Goal: Find specific page/section: Find specific page/section

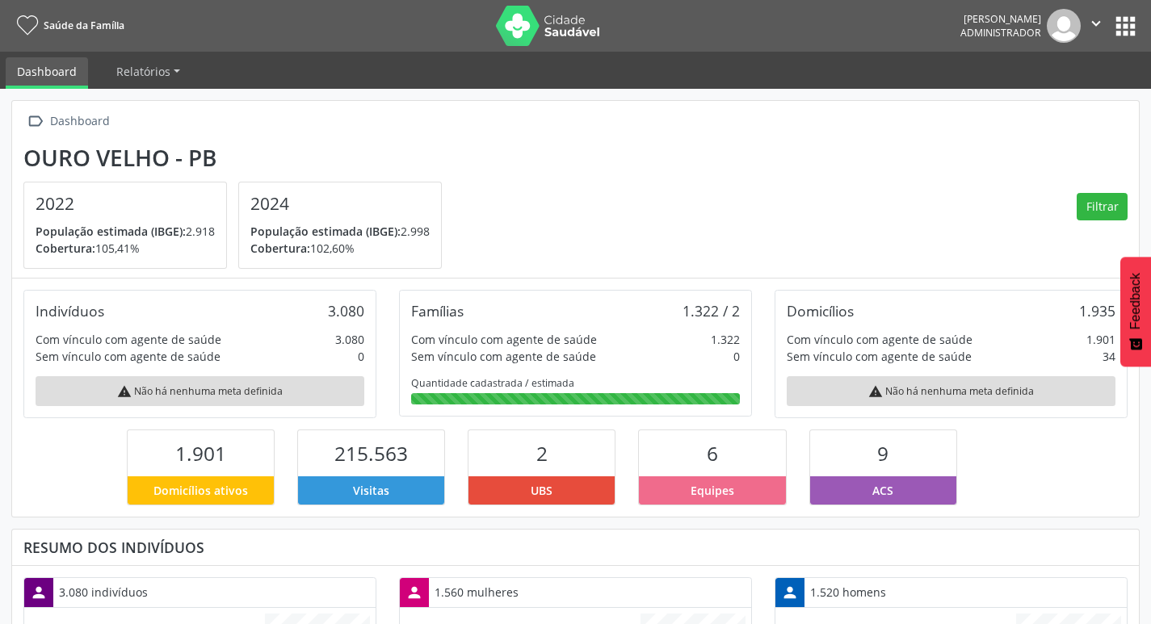
scroll to position [268, 376]
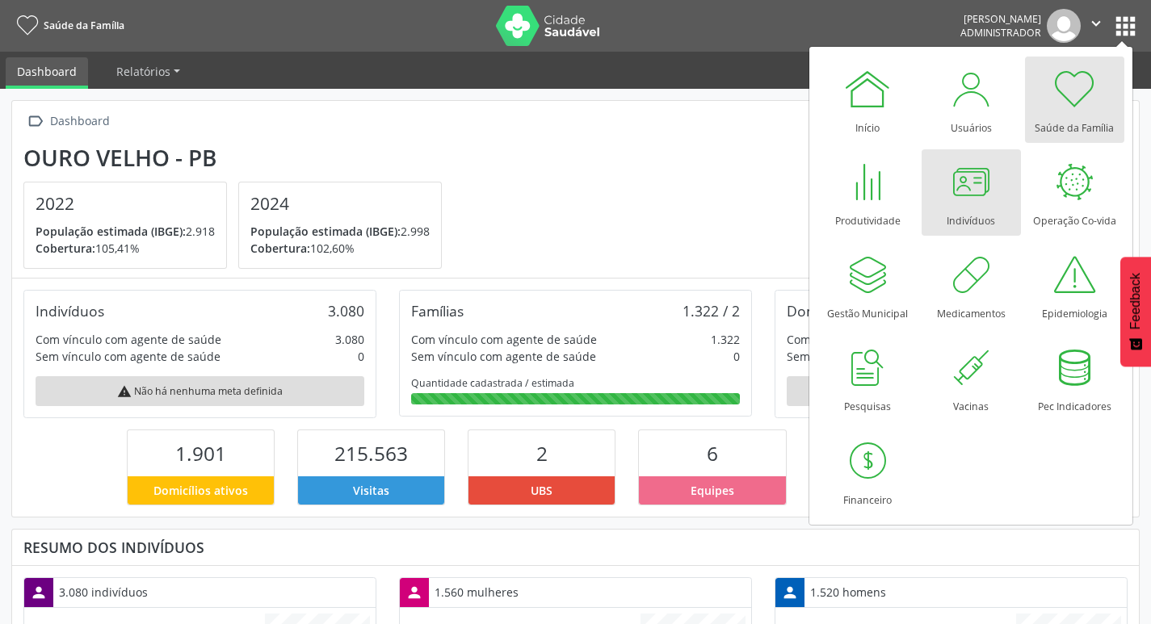
click at [963, 190] on div at bounding box center [971, 182] width 48 height 48
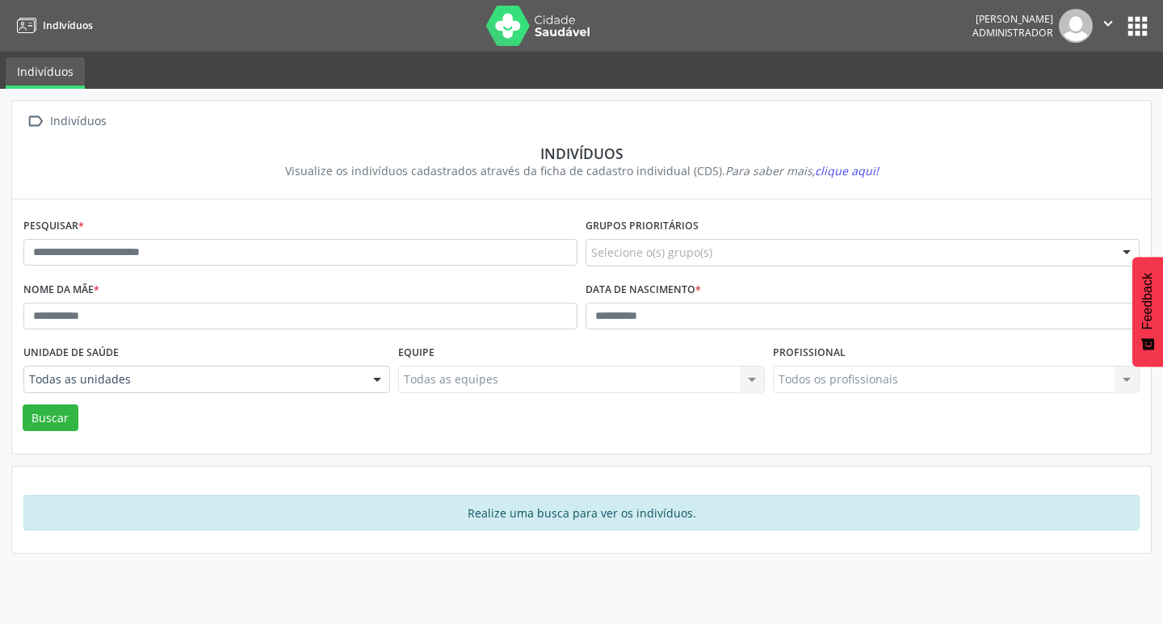
click at [1123, 23] on button "" at bounding box center [1108, 26] width 31 height 34
click at [858, 90] on div " Indivíduos Indivíduos Visualize os indivíduos cadastrados através da ficha de…" at bounding box center [581, 357] width 1163 height 536
click at [1141, 23] on button "apps" at bounding box center [1138, 26] width 28 height 28
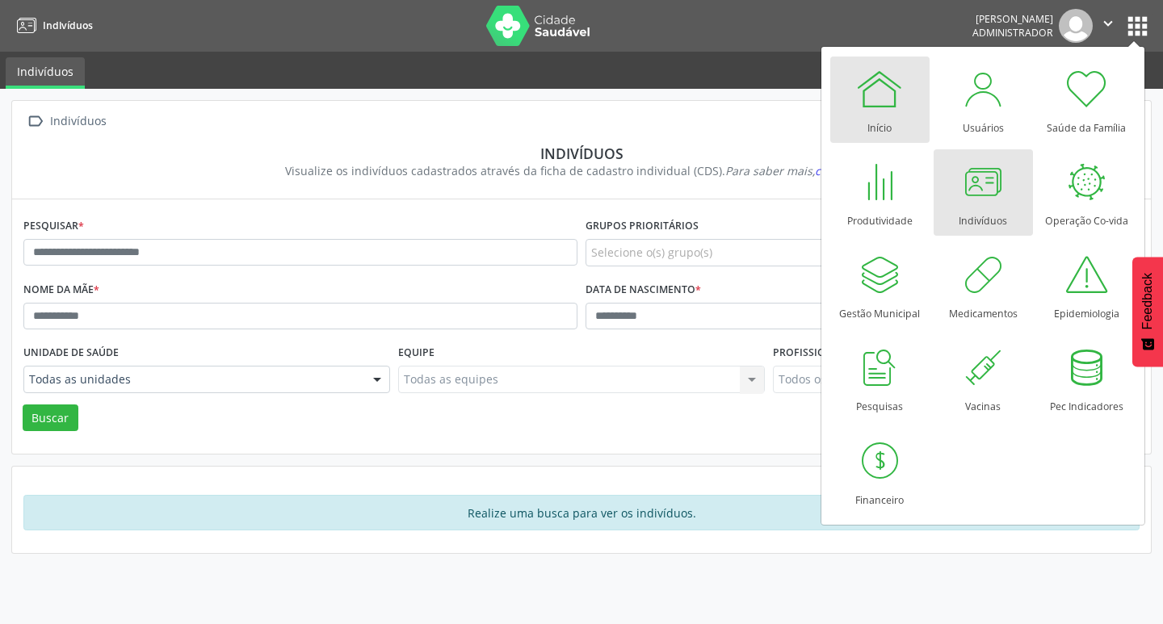
click at [893, 95] on div at bounding box center [879, 89] width 48 height 48
